Goal: Task Accomplishment & Management: Manage account settings

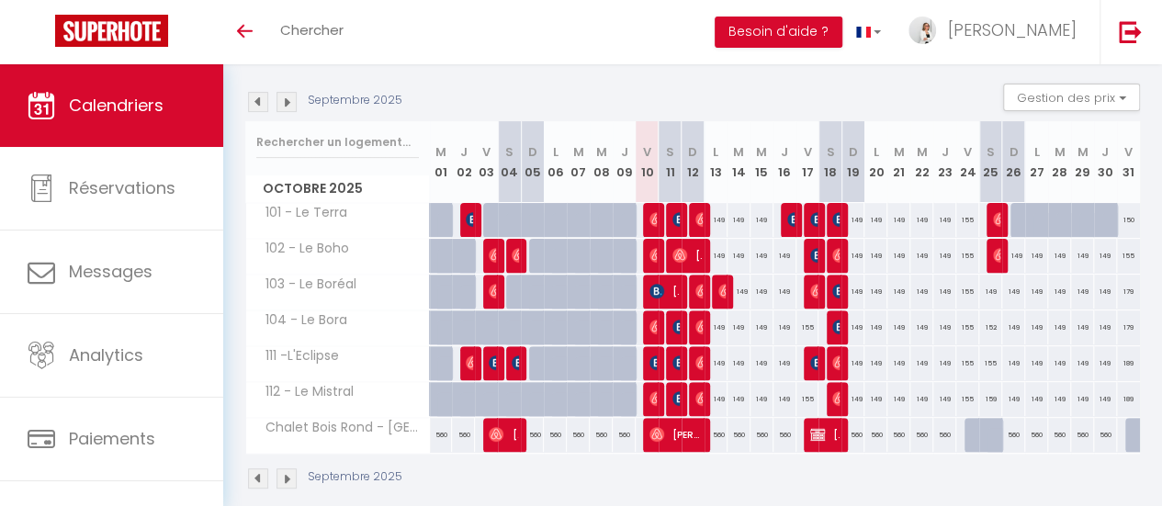
scroll to position [184, 0]
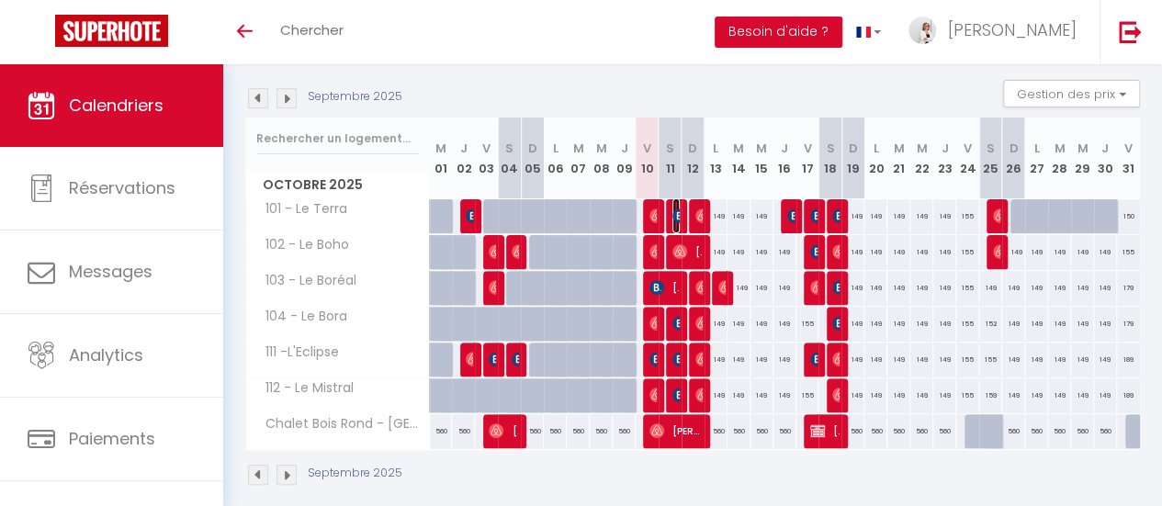
click at [672, 216] on img at bounding box center [679, 216] width 15 height 15
select select "OK"
select select "KO"
select select "0"
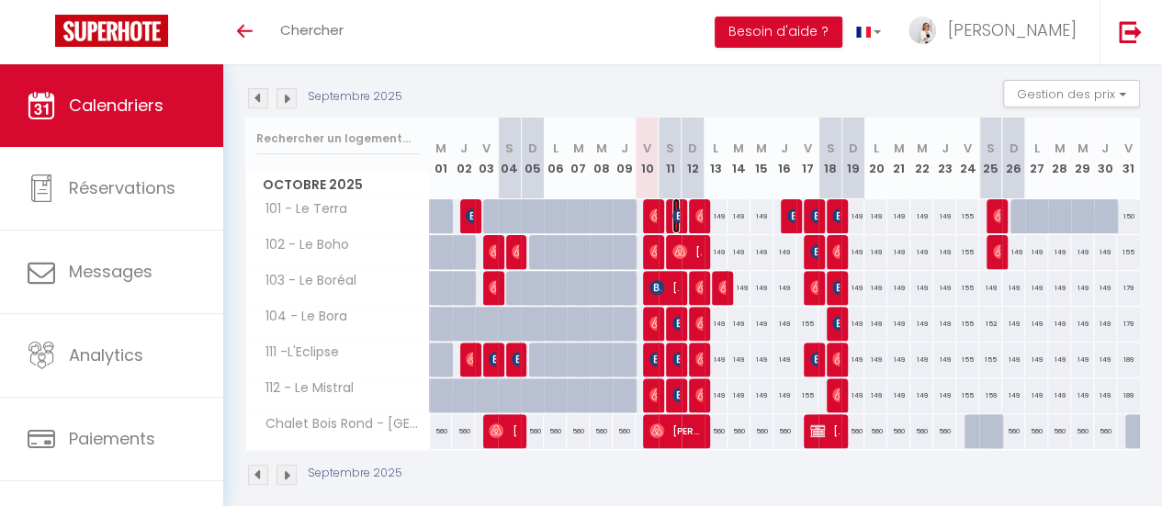
select select "1"
select select
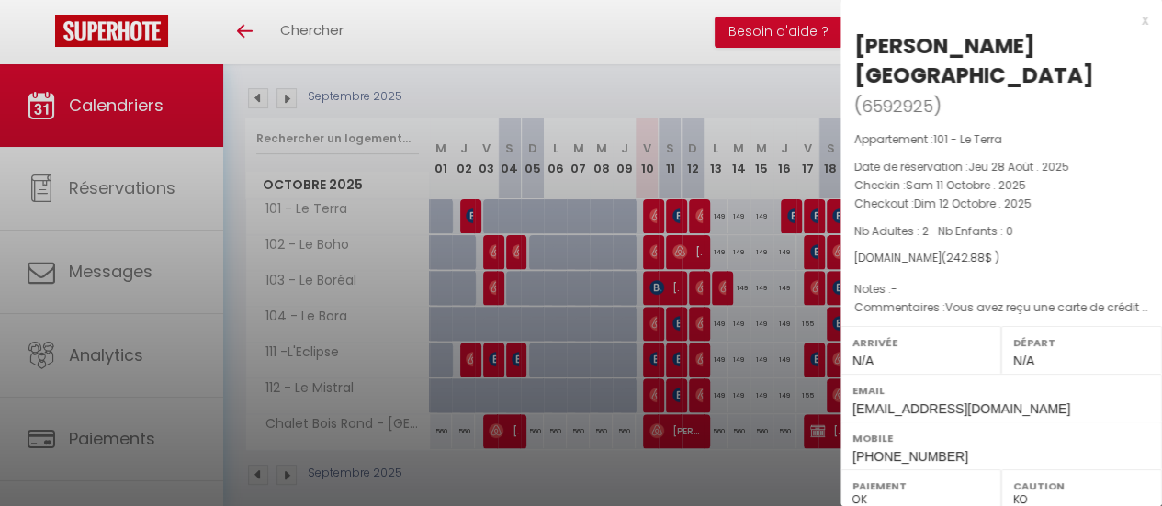
click at [672, 42] on div at bounding box center [581, 253] width 1162 height 506
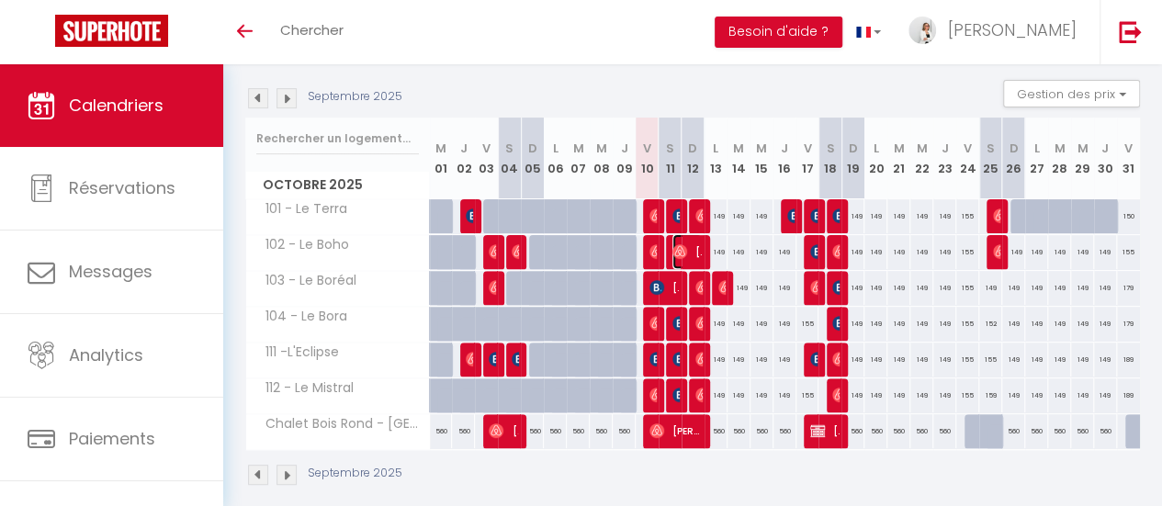
click at [673, 255] on img at bounding box center [679, 251] width 15 height 15
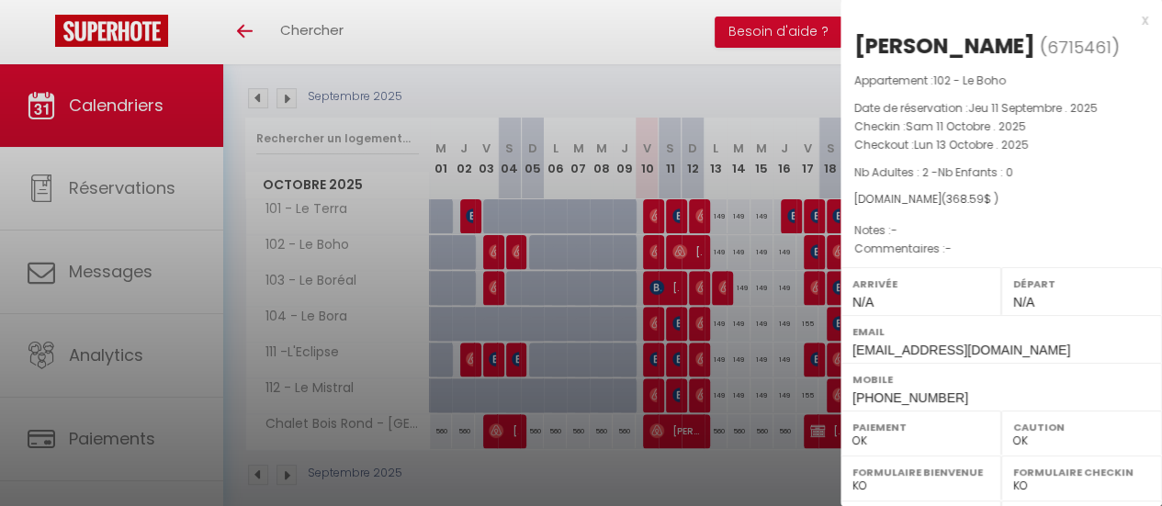
click at [685, 251] on div at bounding box center [581, 253] width 1162 height 506
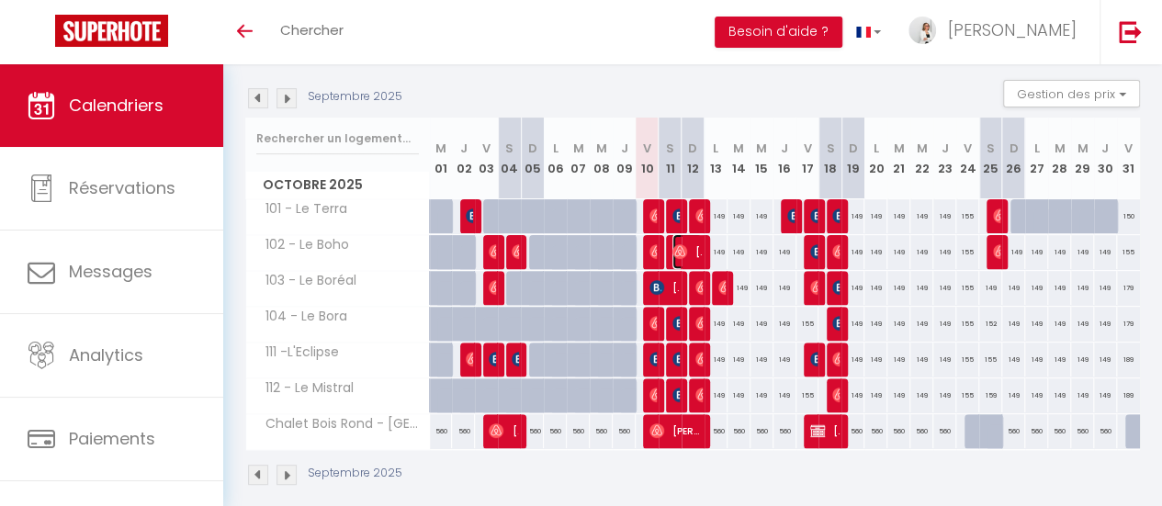
click at [685, 251] on span "[PERSON_NAME]" at bounding box center [686, 251] width 29 height 35
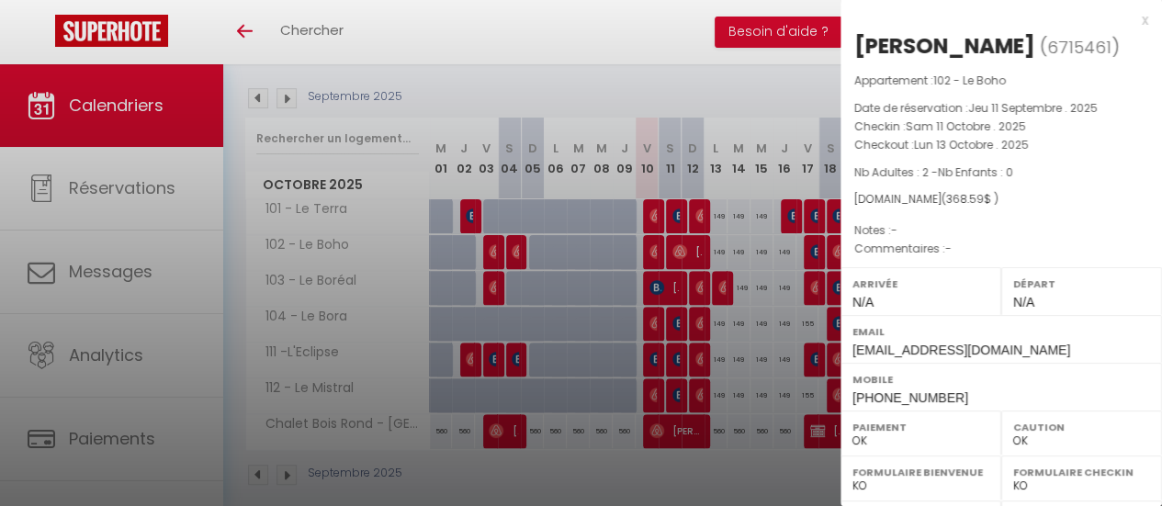
click at [668, 317] on div at bounding box center [581, 253] width 1162 height 506
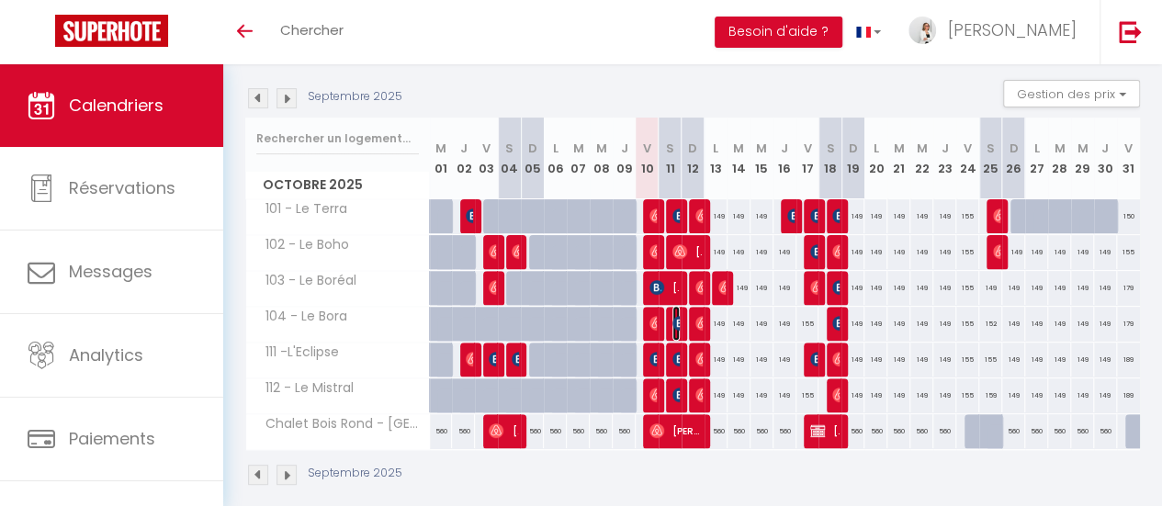
click at [673, 318] on img at bounding box center [679, 323] width 15 height 15
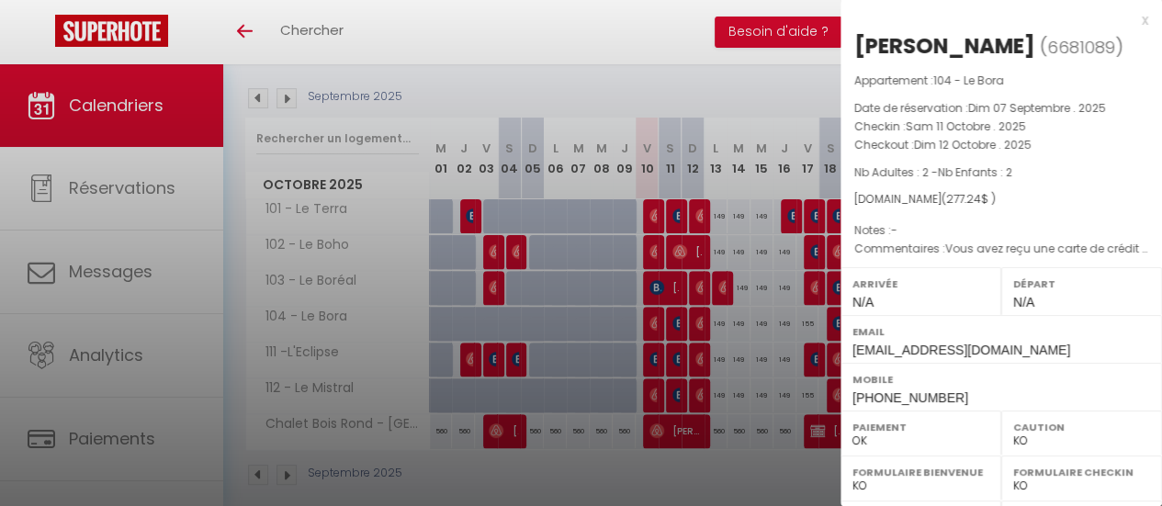
click at [673, 352] on div at bounding box center [581, 253] width 1162 height 506
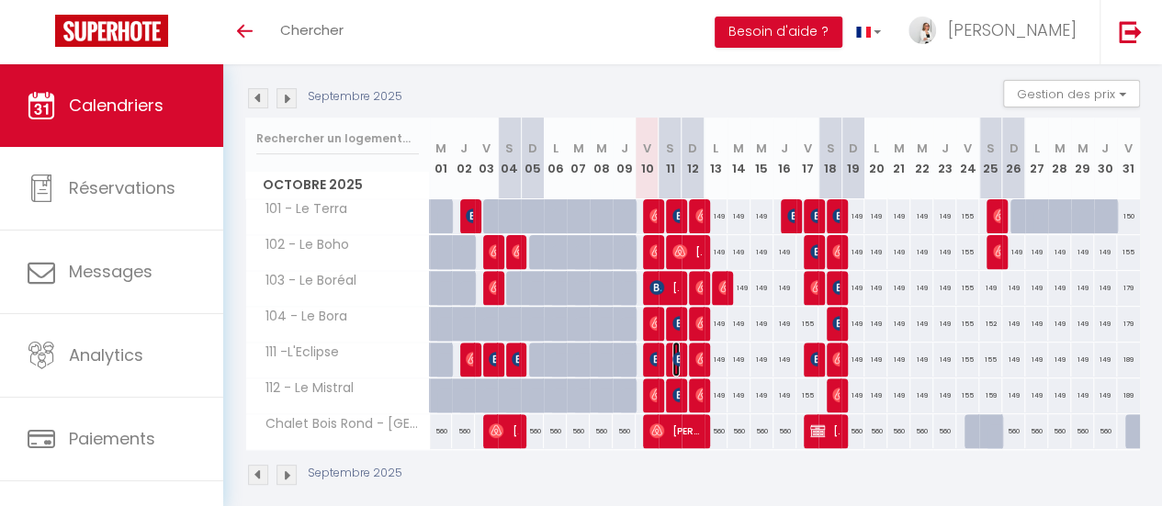
click at [673, 352] on img at bounding box center [679, 359] width 15 height 15
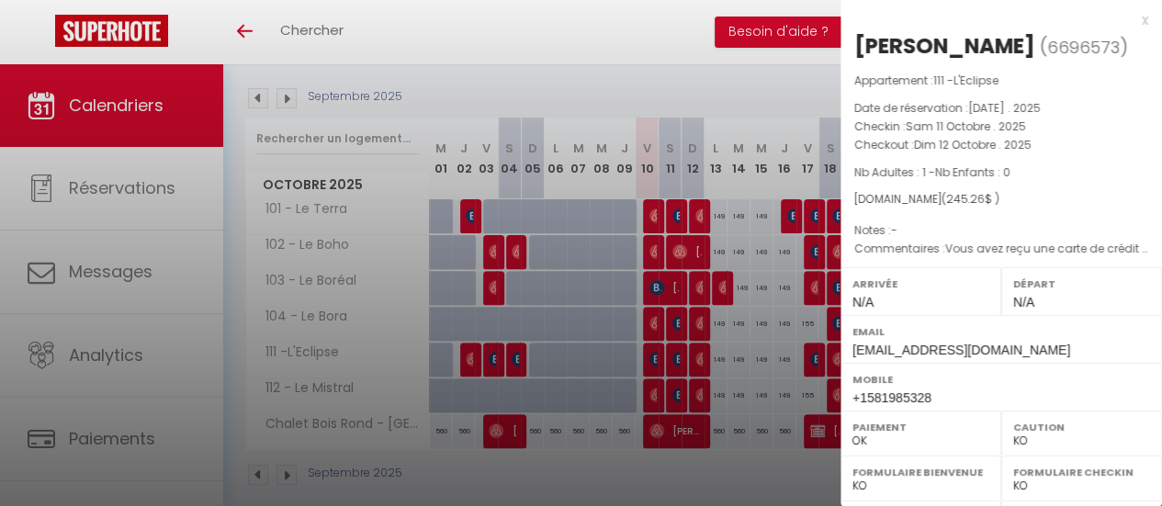
click at [667, 391] on div at bounding box center [581, 253] width 1162 height 506
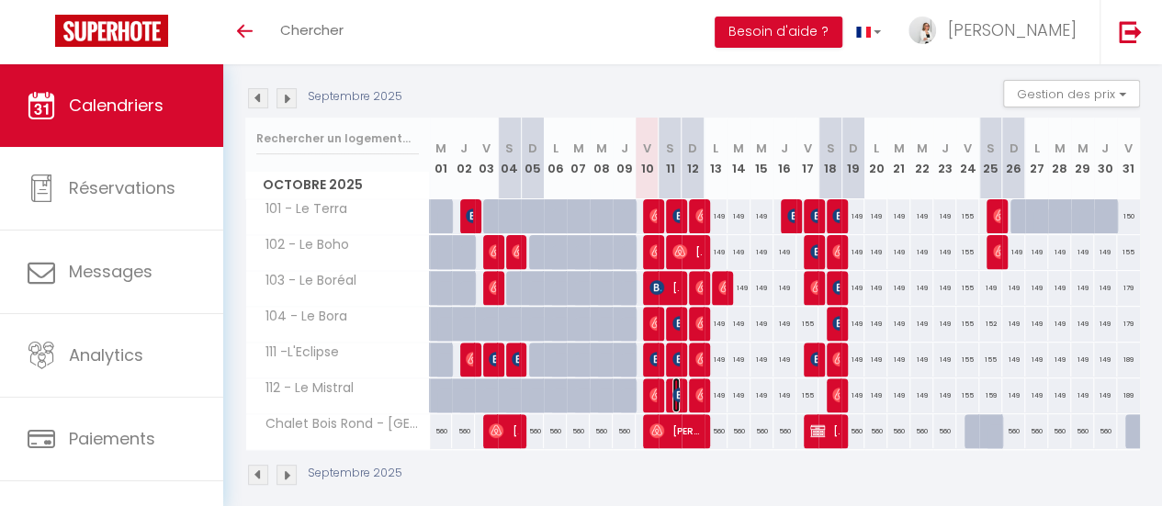
click at [672, 393] on img at bounding box center [679, 395] width 15 height 15
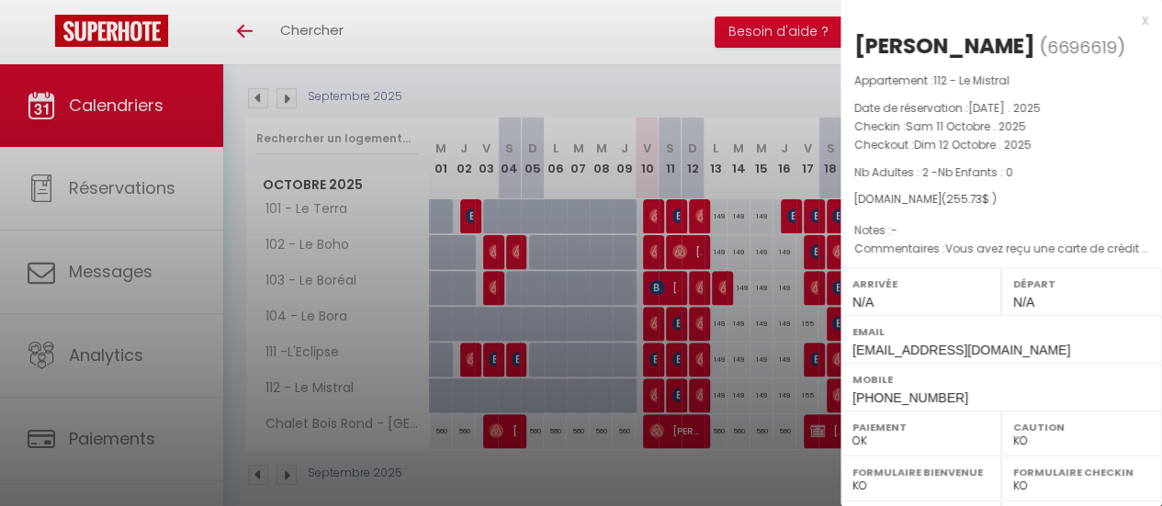
click at [1139, 21] on div "x [PERSON_NAME] ( 6696619 ) Appartement : 112 - Le Mistral Date de réservation …" at bounding box center [1000, 428] width 321 height 856
click at [1133, 21] on div "x" at bounding box center [994, 20] width 308 height 22
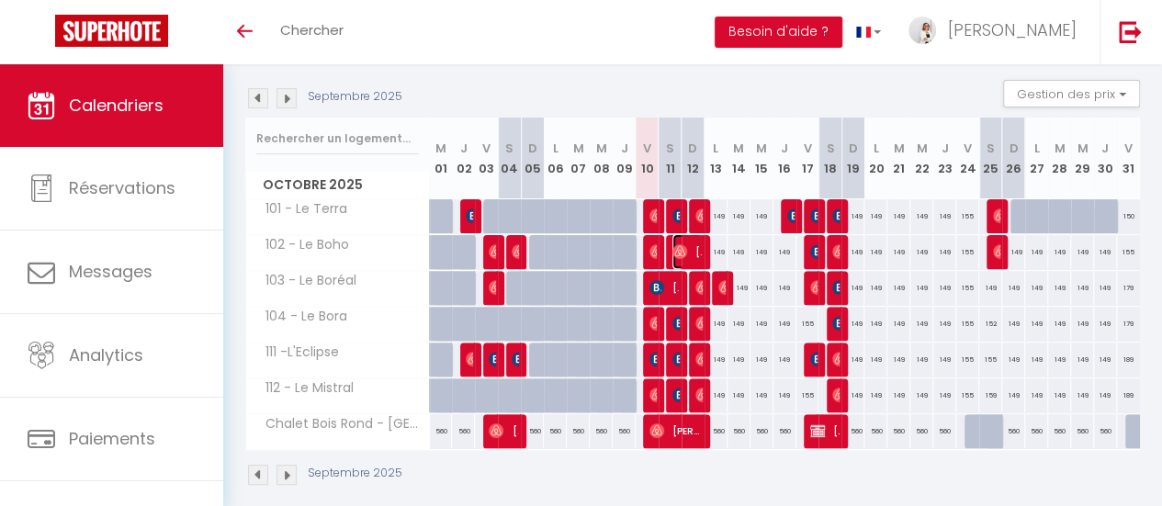
click at [672, 251] on img at bounding box center [679, 251] width 15 height 15
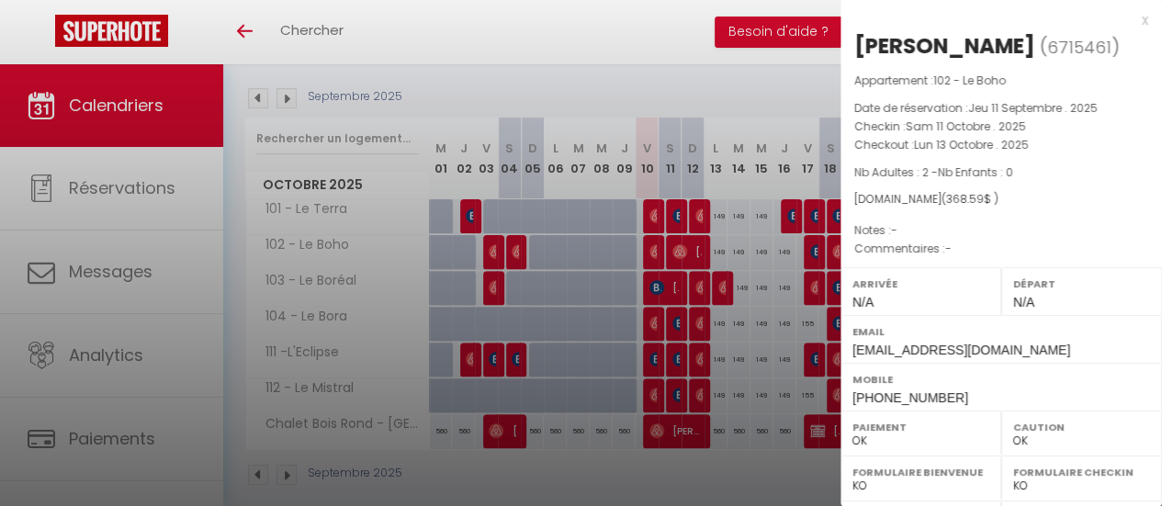
click at [1128, 19] on div "x" at bounding box center [994, 20] width 308 height 22
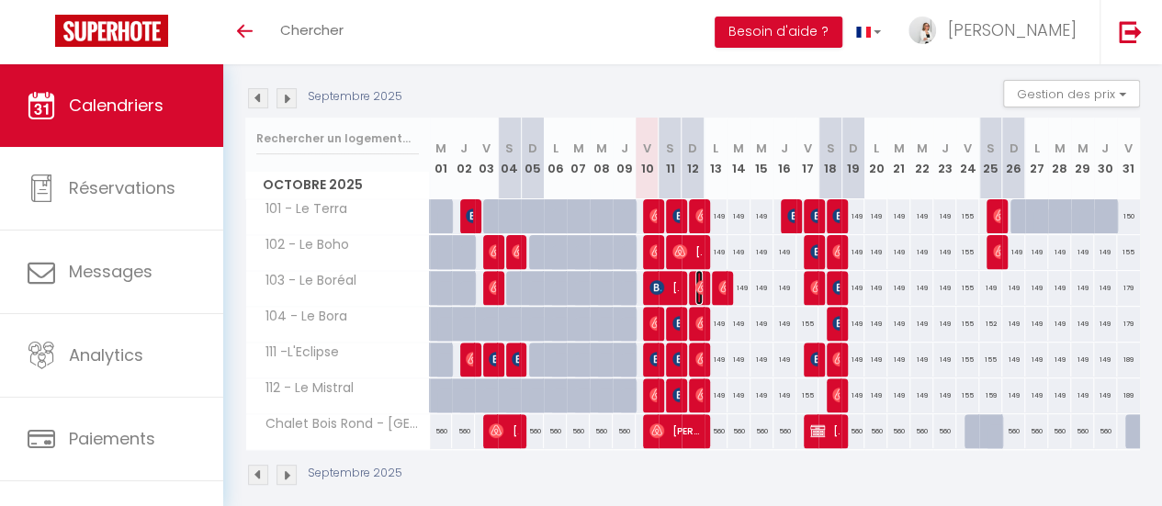
click at [695, 281] on img at bounding box center [702, 287] width 15 height 15
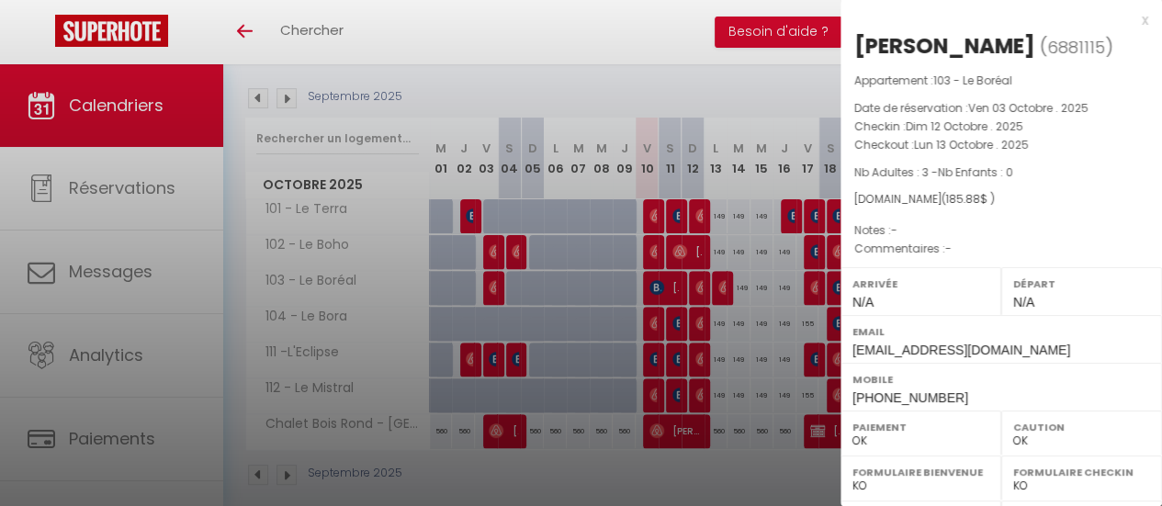
click at [1134, 14] on div "x [PERSON_NAME] ( 6881115 ) Appartement : 103 - Le Boréal Date de réservation :…" at bounding box center [1000, 428] width 321 height 856
click at [1133, 19] on div "x [PERSON_NAME] ( 6881115 ) Appartement : 103 - Le Boréal Date de réservation :…" at bounding box center [1000, 428] width 321 height 856
click at [1128, 21] on div "x" at bounding box center [994, 20] width 308 height 22
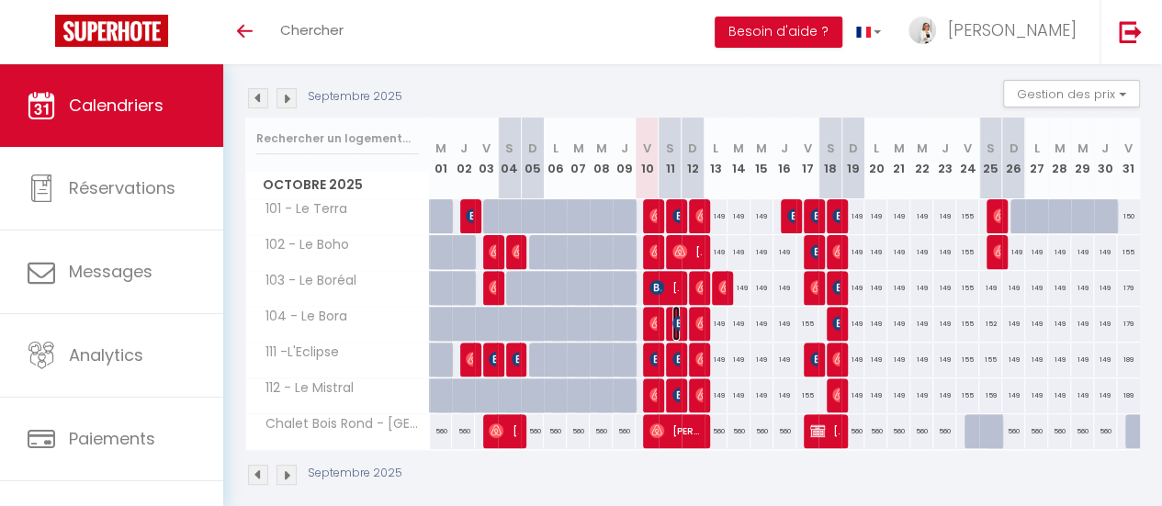
click at [673, 316] on img at bounding box center [679, 323] width 15 height 15
select select "KO"
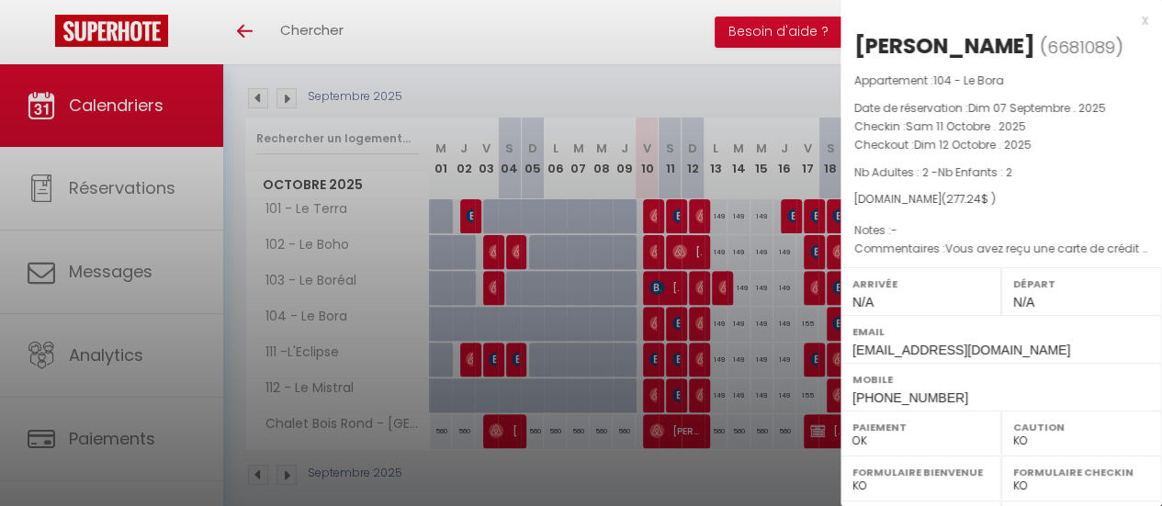
click at [670, 353] on div at bounding box center [581, 253] width 1162 height 506
